Goal: Task Accomplishment & Management: Manage account settings

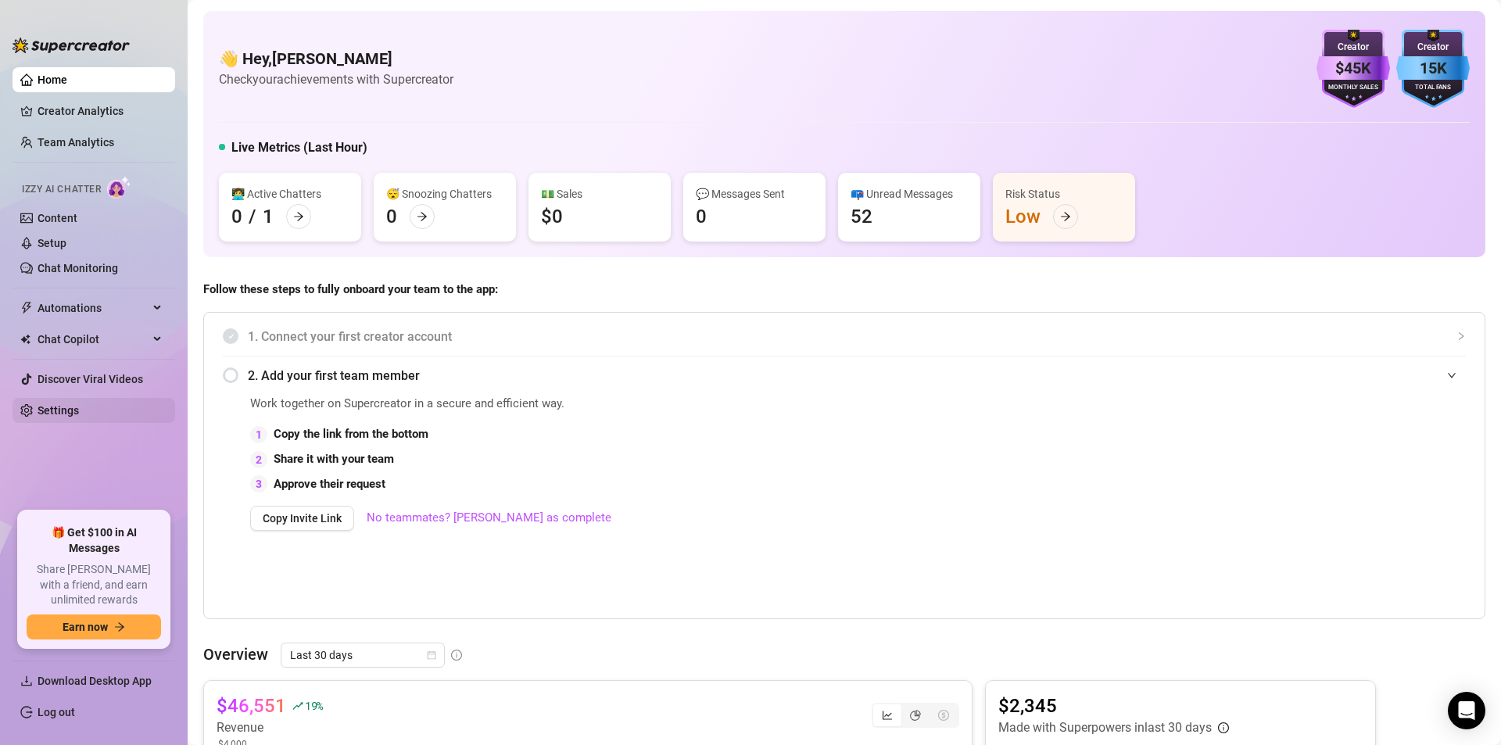
click at [79, 404] on link "Settings" at bounding box center [58, 410] width 41 height 13
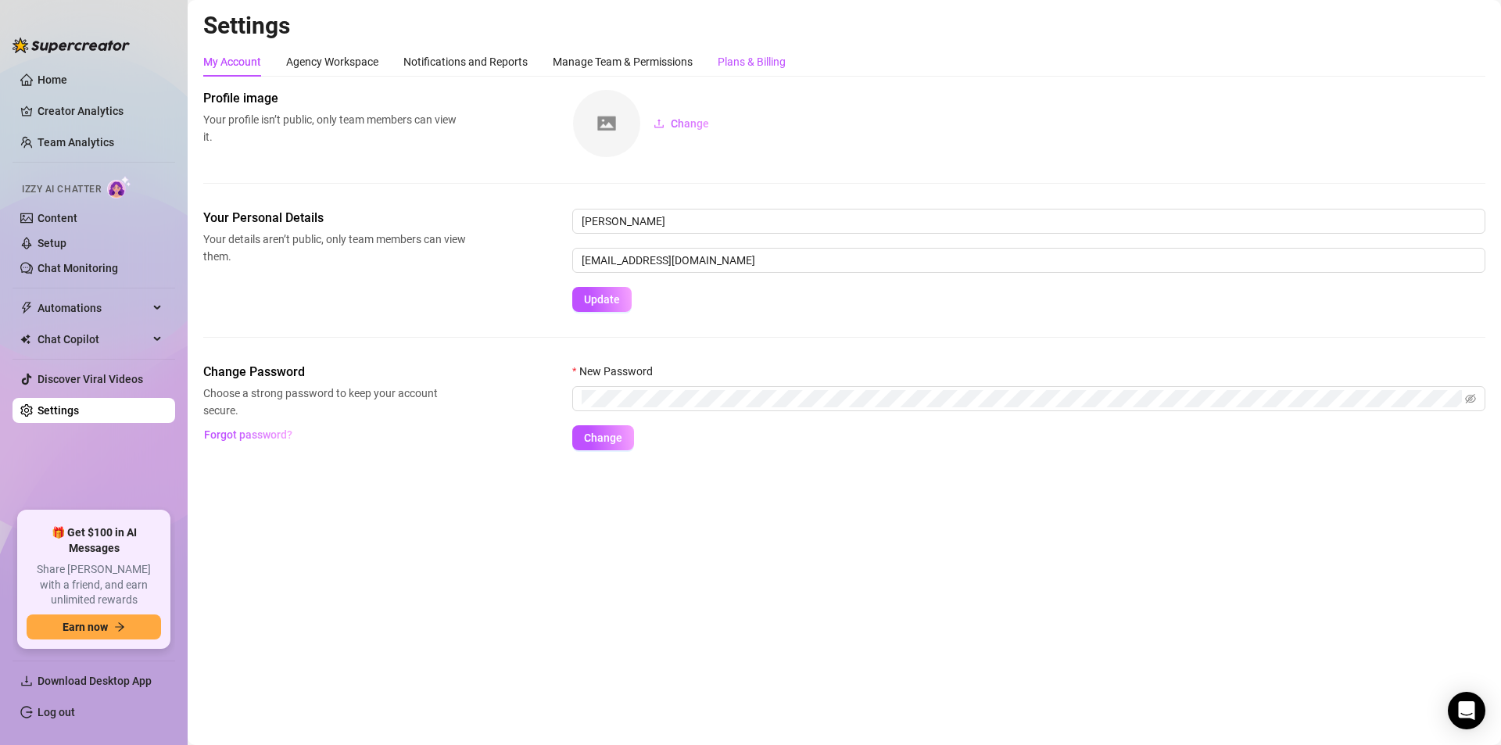
click at [725, 63] on div "Plans & Billing" at bounding box center [752, 61] width 68 height 17
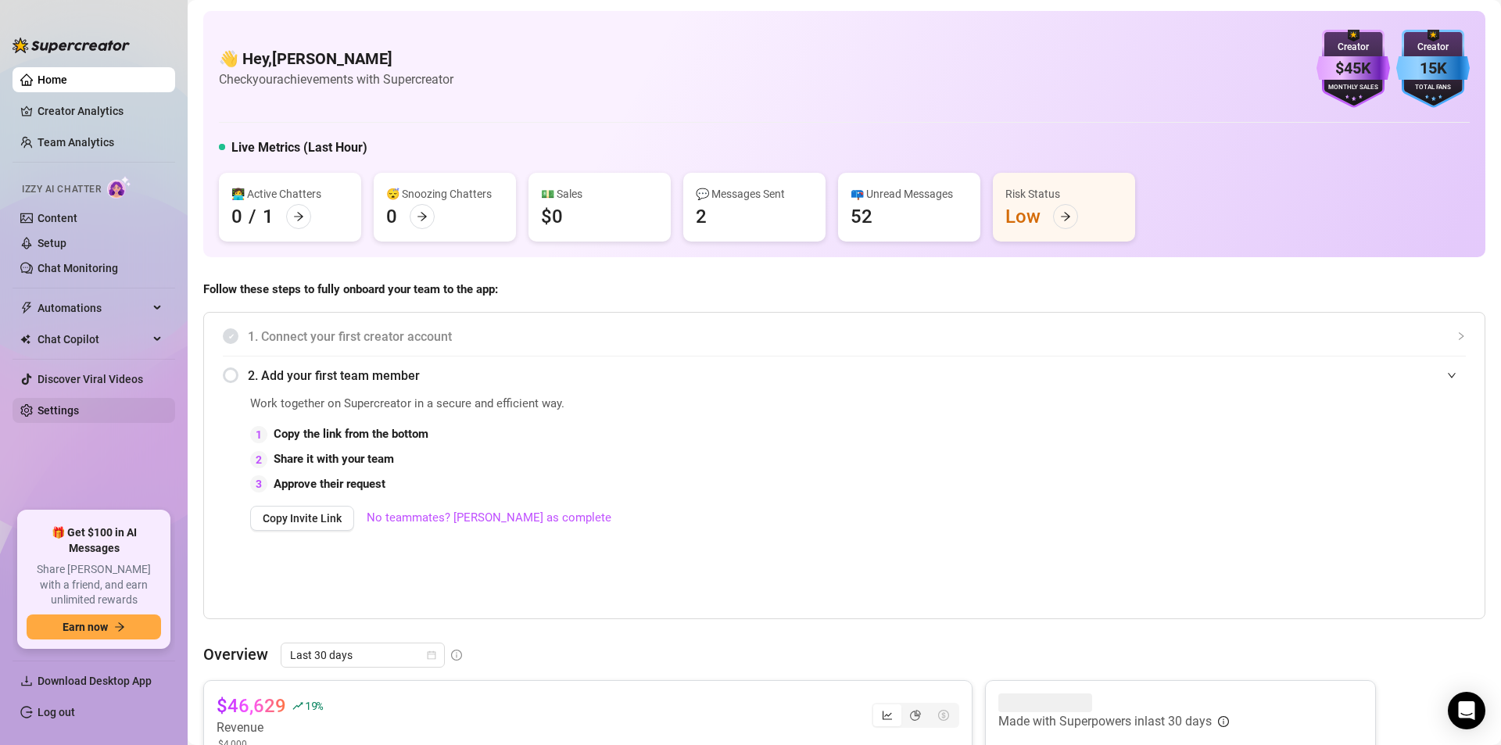
click at [59, 415] on link "Settings" at bounding box center [58, 410] width 41 height 13
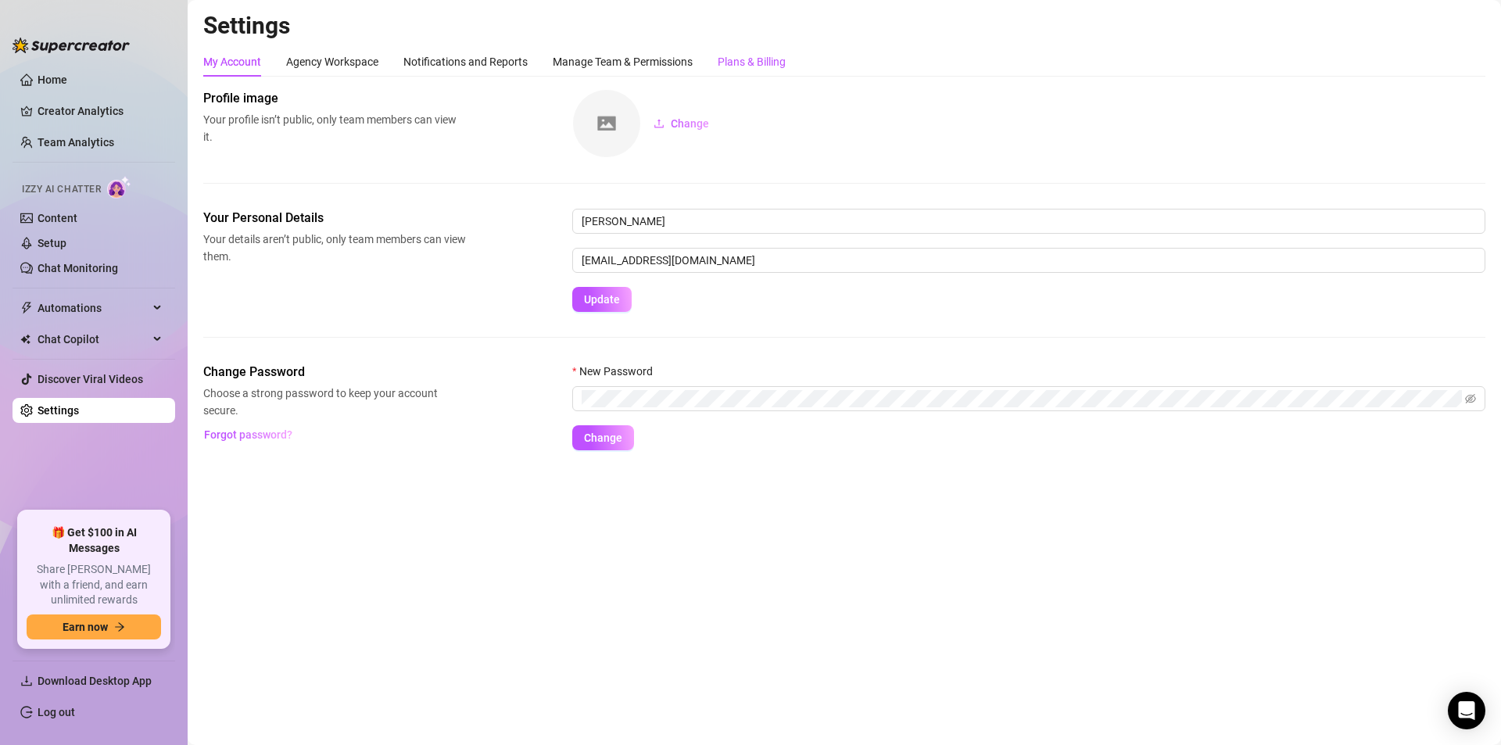
click at [775, 56] on div "Plans & Billing" at bounding box center [752, 61] width 68 height 17
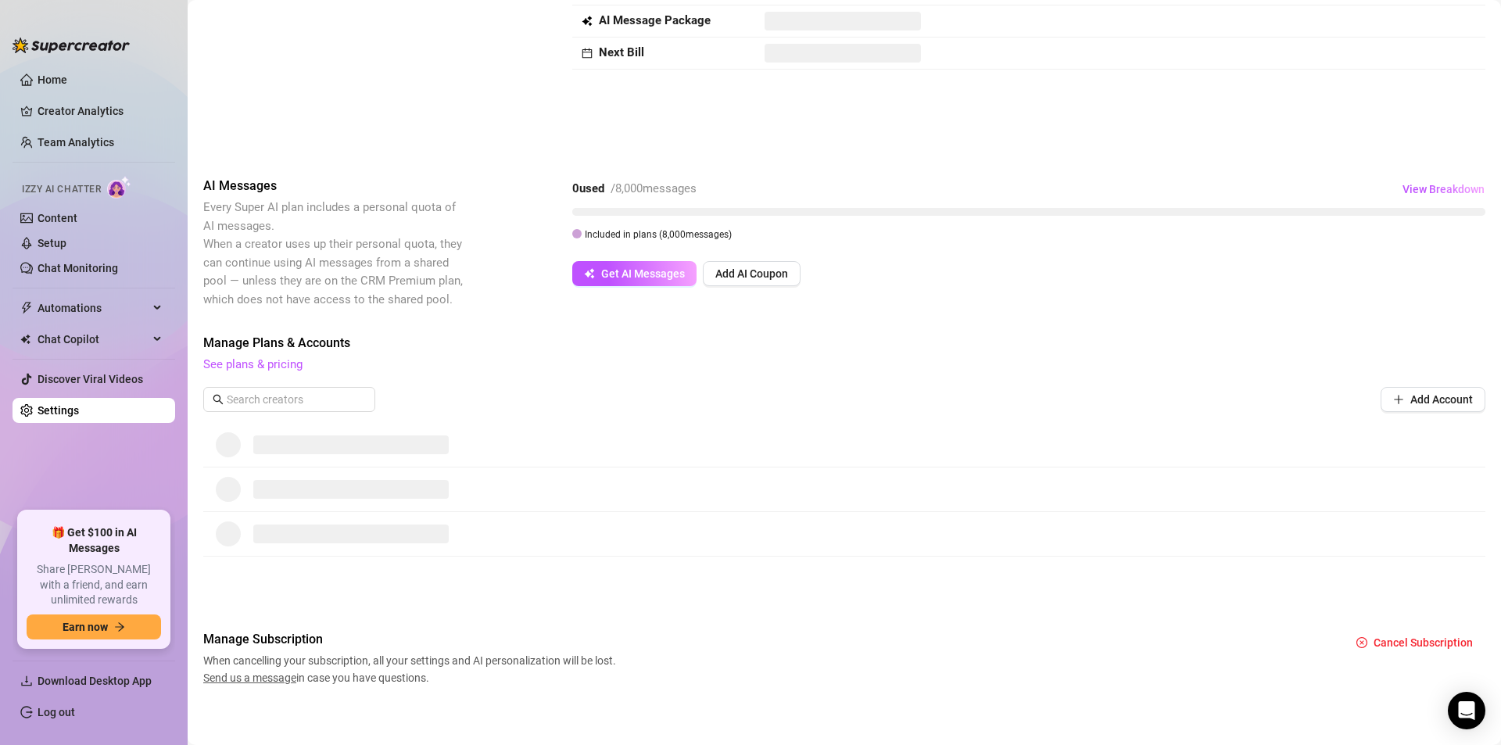
scroll to position [123, 0]
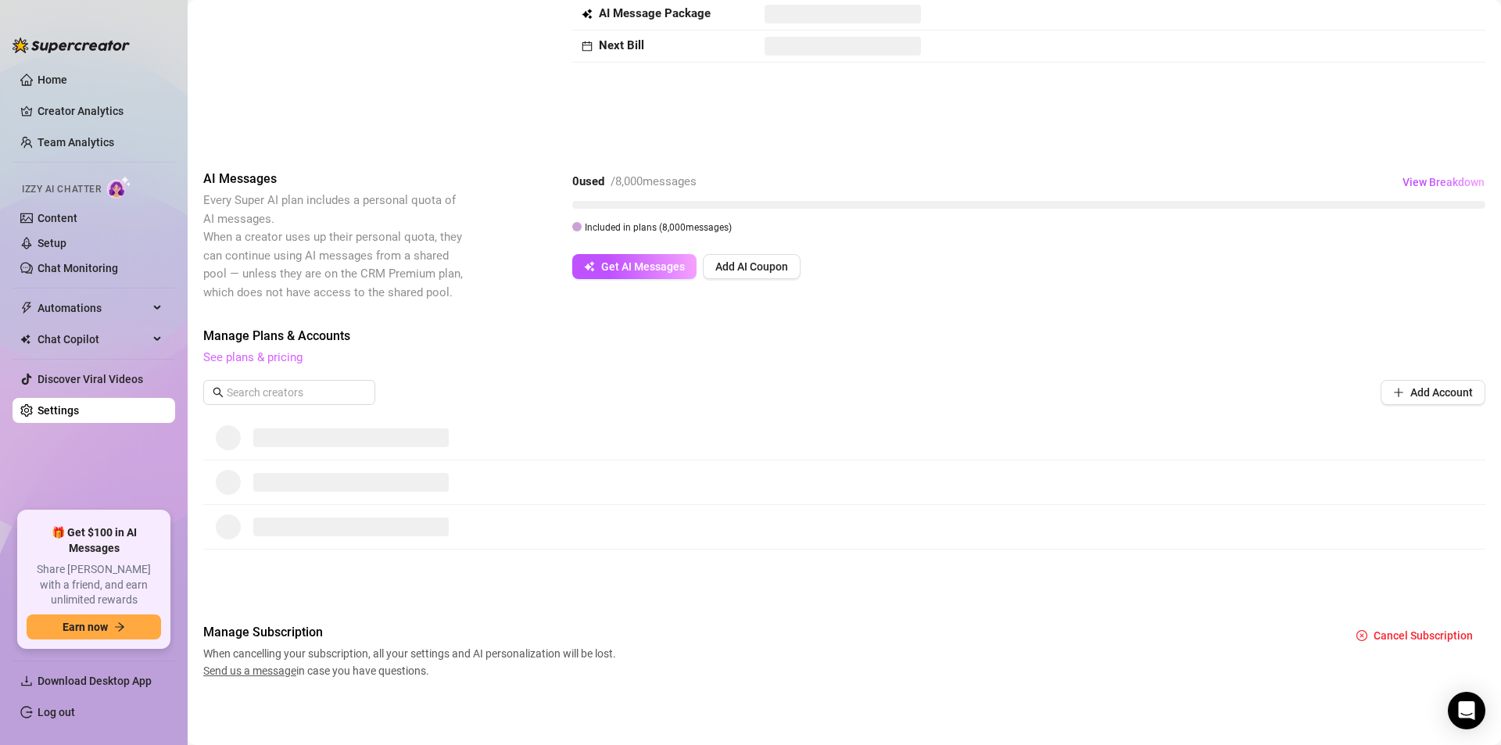
click at [227, 351] on link "See plans & pricing" at bounding box center [252, 357] width 99 height 14
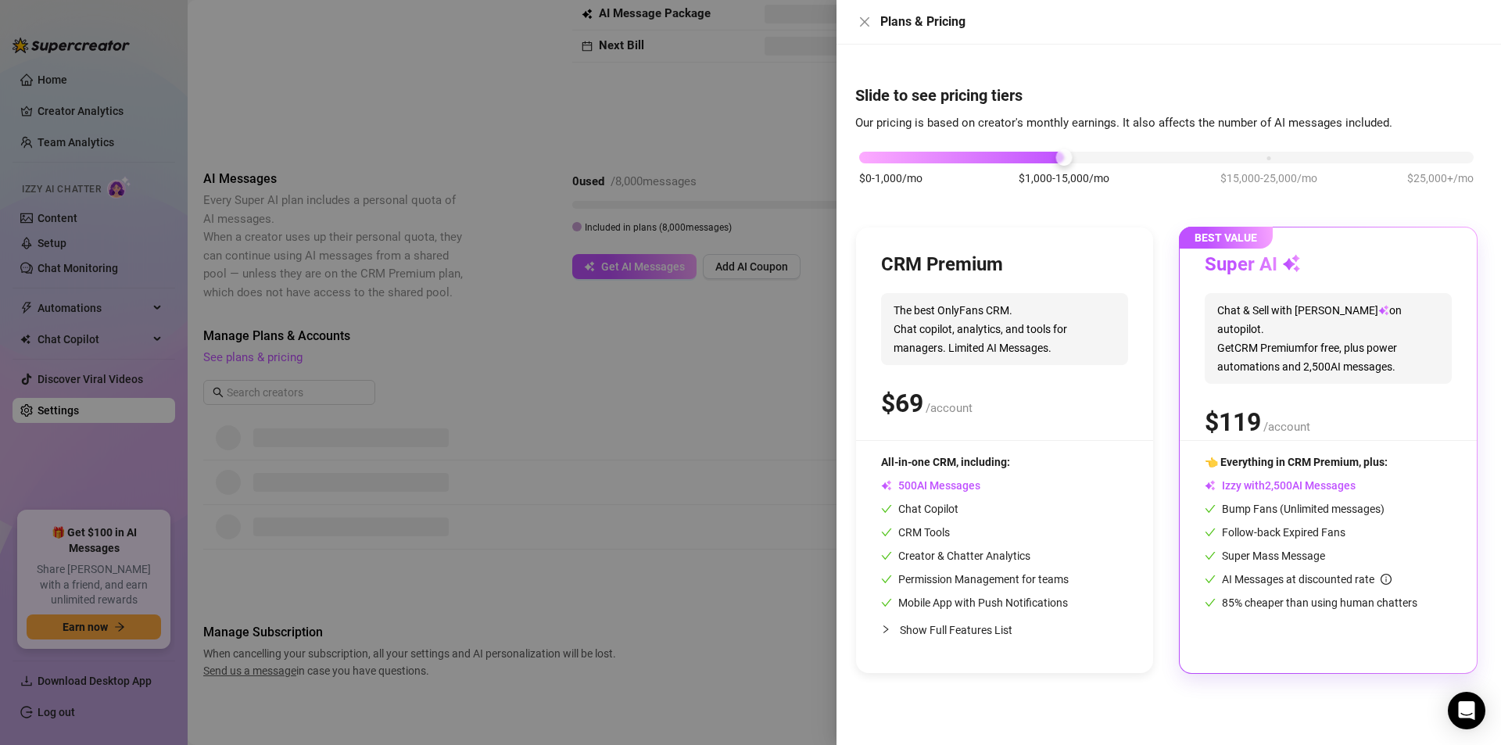
click at [636, 383] on div at bounding box center [750, 372] width 1501 height 745
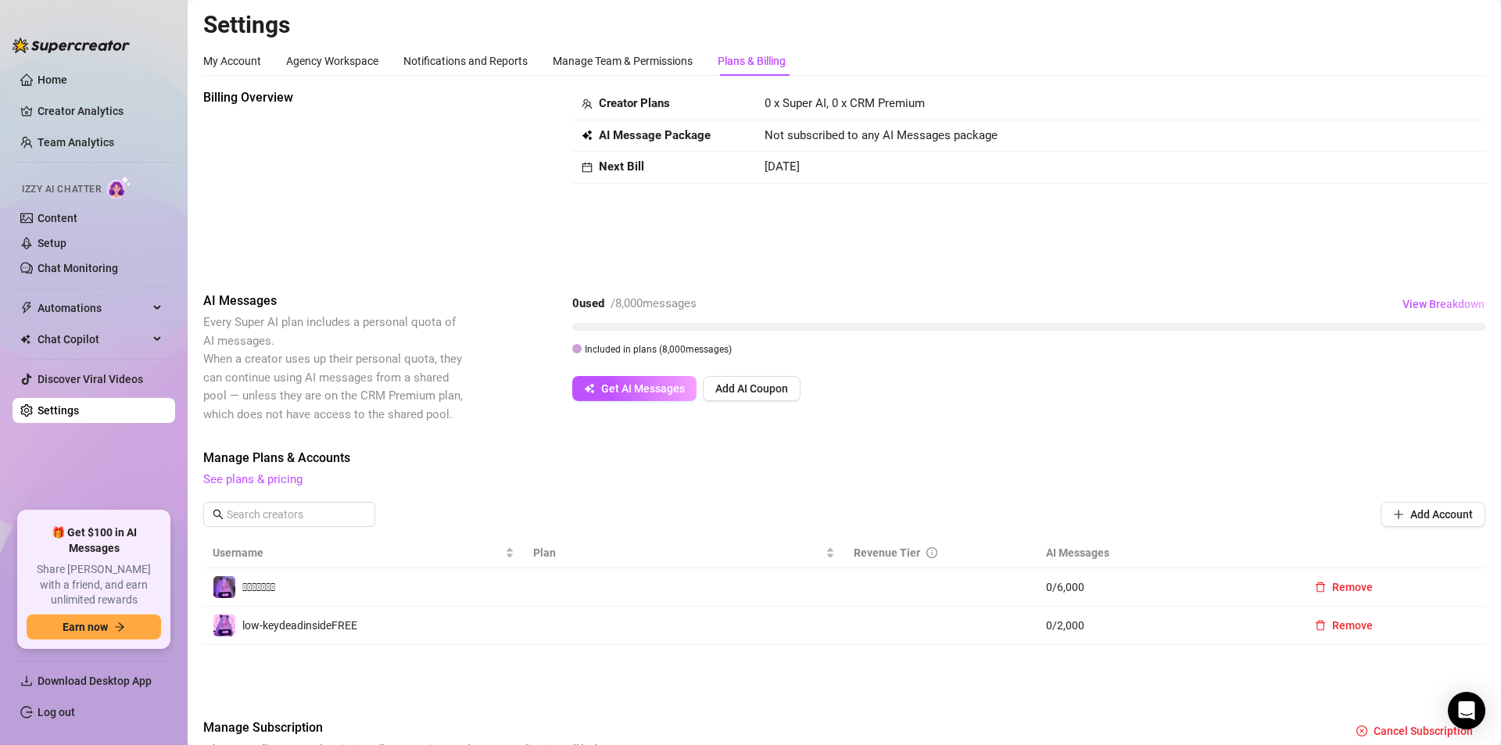
scroll to position [0, 0]
drag, startPoint x: 1051, startPoint y: 0, endPoint x: 1115, endPoint y: 25, distance: 69.5
click at [1115, 25] on h2 "Settings" at bounding box center [844, 26] width 1282 height 30
